Goal: Task Accomplishment & Management: Manage account settings

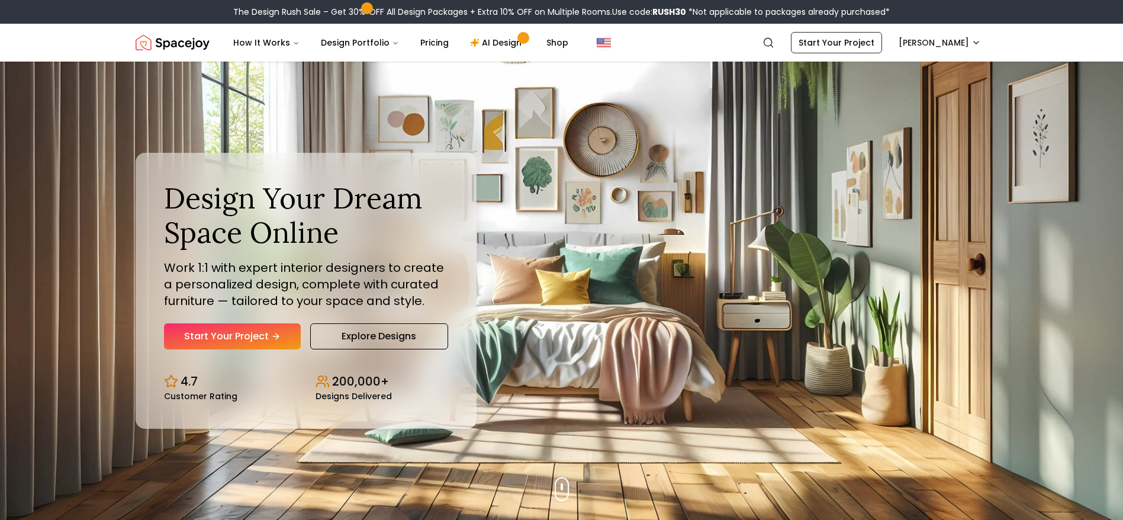
click at [969, 17] on div "The Design Rush Sale – Get 30% OFF All Design Packages + Extra 10% OFF on Multi…" at bounding box center [561, 12] width 1123 height 24
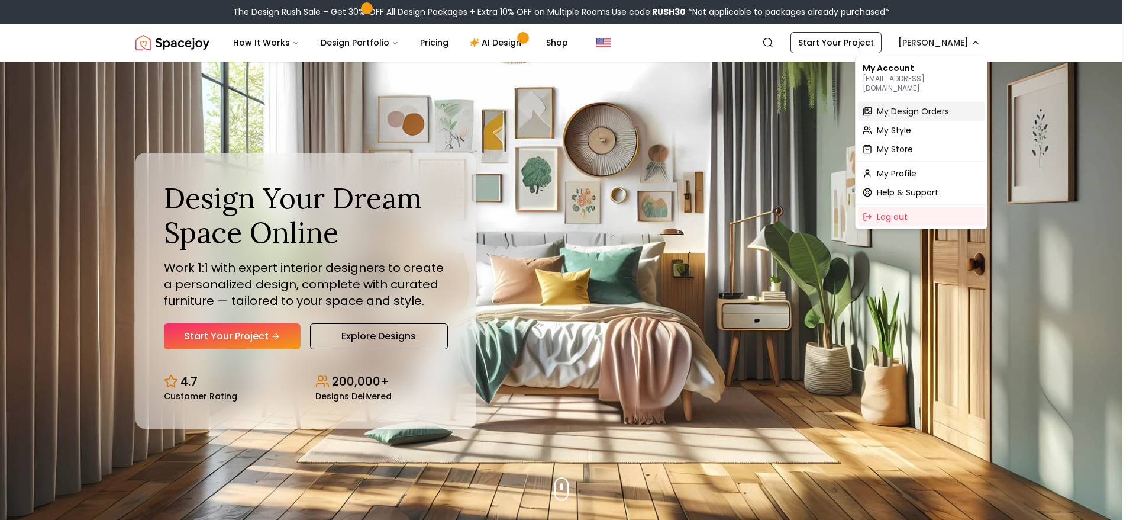
click at [921, 107] on span "My Design Orders" at bounding box center [913, 111] width 72 height 12
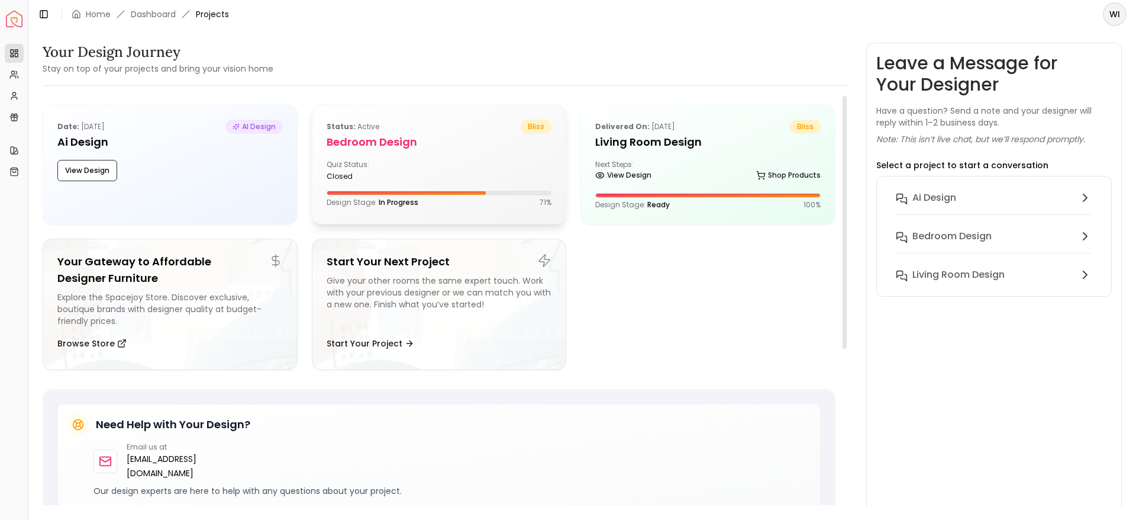
click at [437, 131] on div "Status: active bliss" at bounding box center [439, 127] width 225 height 14
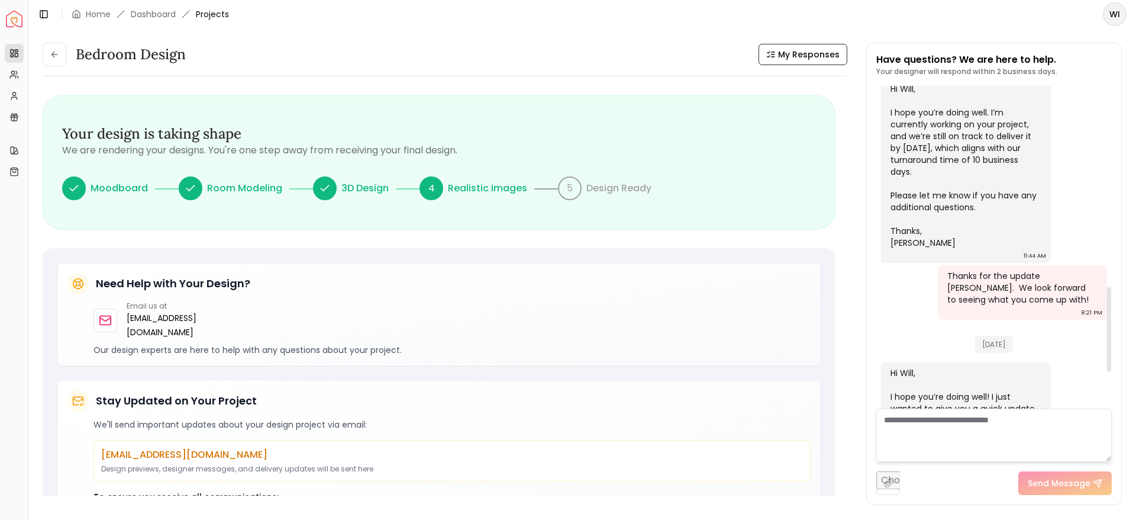
scroll to position [901, 0]
